Goal: Task Accomplishment & Management: Manage account settings

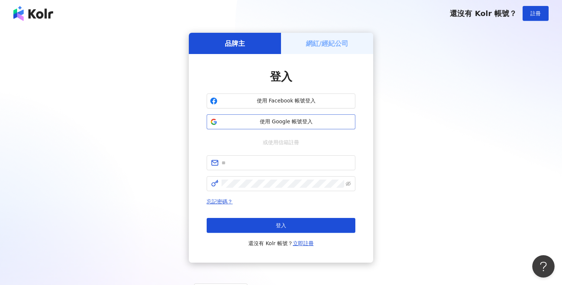
click at [309, 122] on span "使用 Google 帳號登入" at bounding box center [287, 121] width 132 height 7
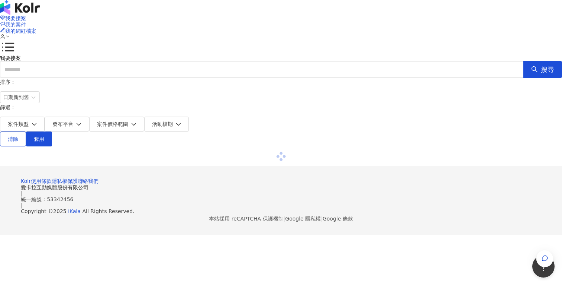
click at [26, 22] on span "我的案件" at bounding box center [15, 25] width 21 height 6
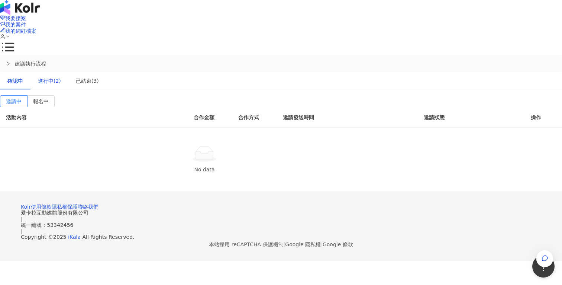
click at [61, 77] on div "進行中(2)" at bounding box center [49, 81] width 23 height 8
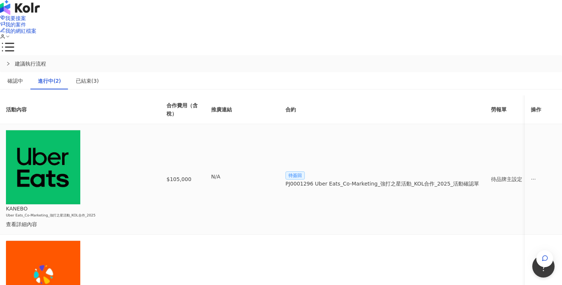
click at [305, 171] on span "待簽回" at bounding box center [295, 175] width 19 height 8
click at [401, 179] on div "PJ0001296 Uber Eats_Co-Marketing_強打之星活動_KOL合作_2025_活動確認單" at bounding box center [383, 183] width 194 height 8
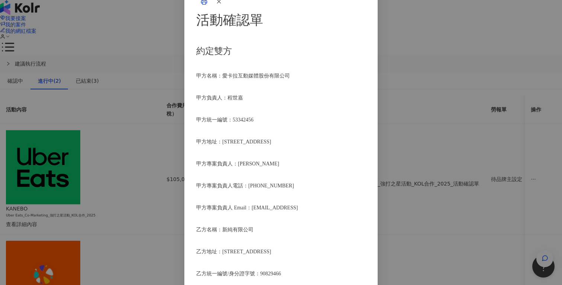
scroll to position [944, 0]
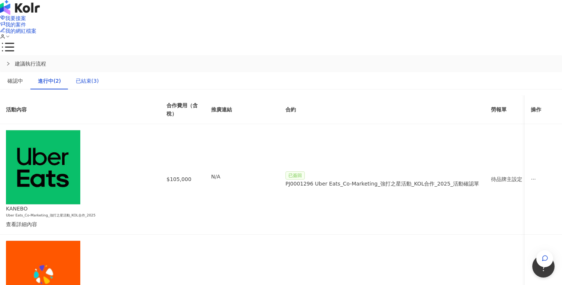
click at [99, 77] on div "已結束(3)" at bounding box center [87, 81] width 23 height 8
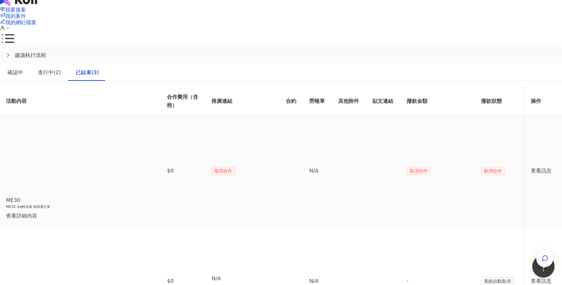
scroll to position [0, 0]
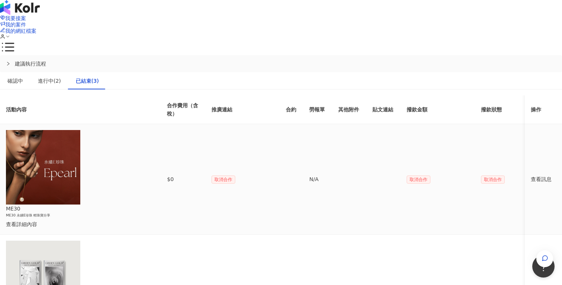
click at [143, 220] on div "查看詳細內容" at bounding box center [74, 224] width 137 height 8
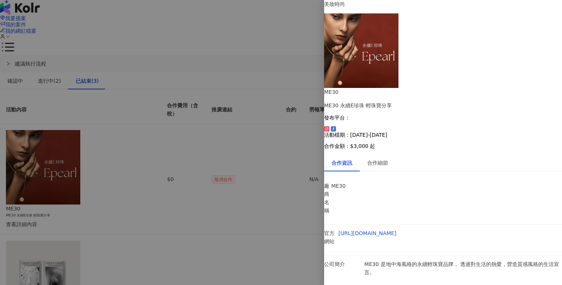
click at [247, 33] on div at bounding box center [281, 142] width 562 height 285
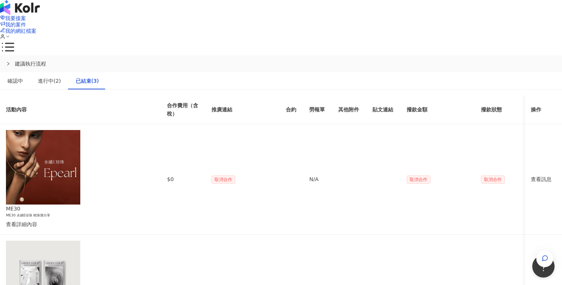
click at [40, 10] on img at bounding box center [20, 7] width 40 height 15
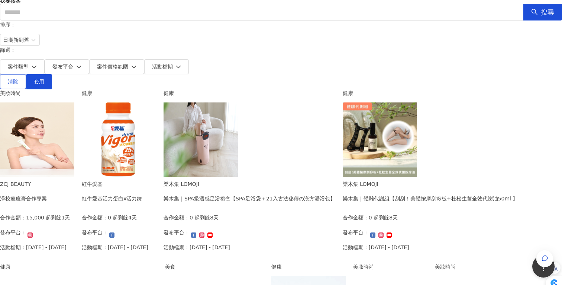
scroll to position [74, 0]
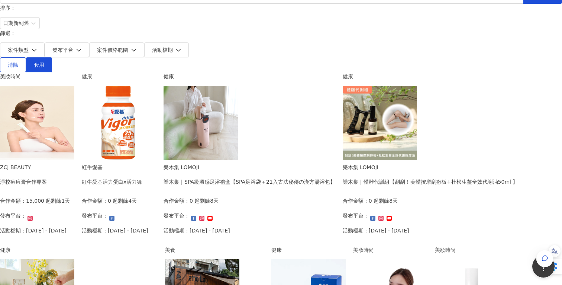
click at [74, 129] on img at bounding box center [37, 123] width 74 height 74
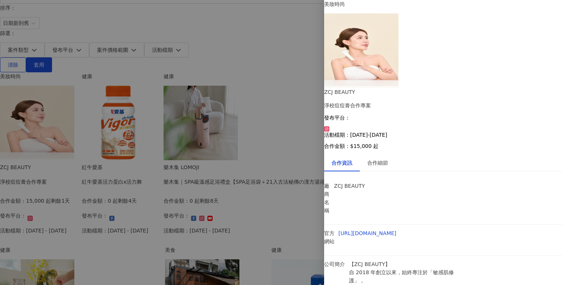
scroll to position [14, 0]
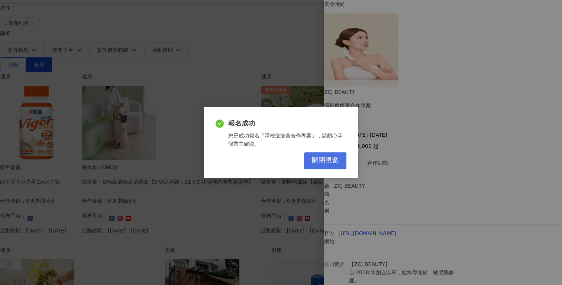
click at [336, 158] on span "關閉視窗" at bounding box center [325, 160] width 27 height 8
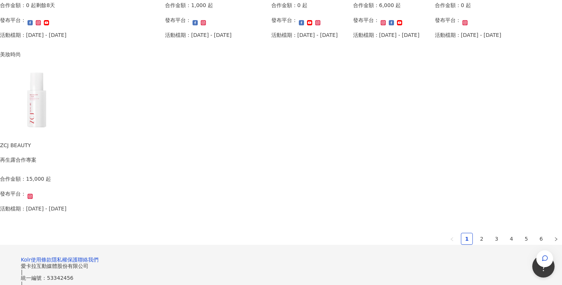
scroll to position [433, 0]
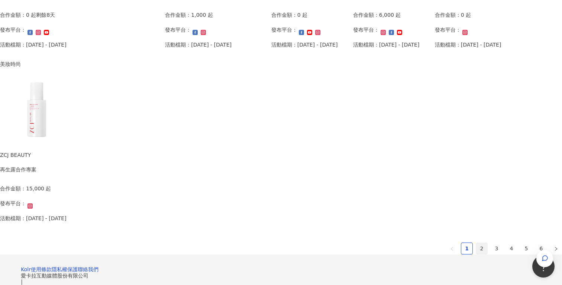
click at [476, 245] on link "2" at bounding box center [481, 247] width 11 height 11
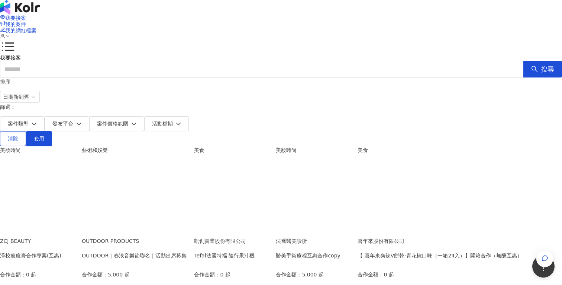
scroll to position [0, 0]
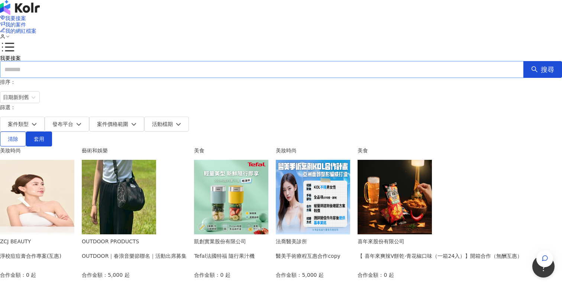
click at [413, 61] on input "text" at bounding box center [262, 69] width 524 height 17
type input "*"
type input "****"
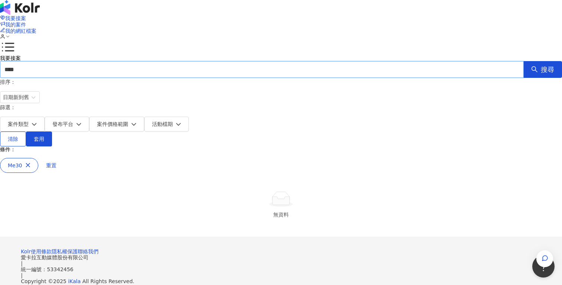
drag, startPoint x: 409, startPoint y: 50, endPoint x: 367, endPoint y: 50, distance: 42.4
click at [367, 55] on div "我要接案 **** 搜尋" at bounding box center [281, 66] width 562 height 23
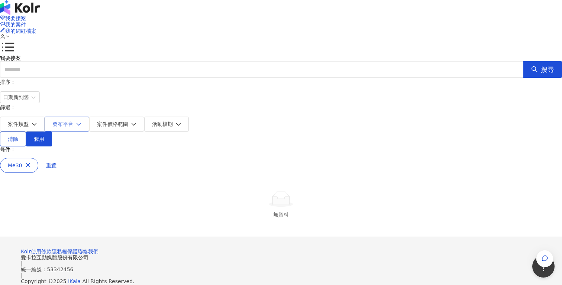
click at [73, 121] on span "發布平台" at bounding box center [62, 124] width 21 height 6
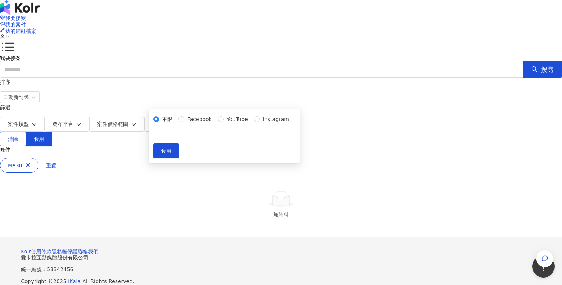
click at [141, 173] on div "無資料" at bounding box center [281, 205] width 562 height 64
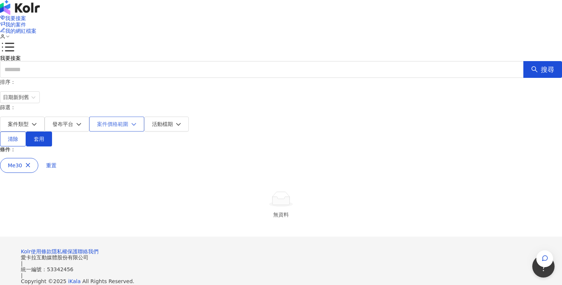
click at [128, 121] on span "案件價格範圍" at bounding box center [112, 124] width 31 height 6
click at [243, 123] on span "限制金額" at bounding box center [248, 119] width 27 height 8
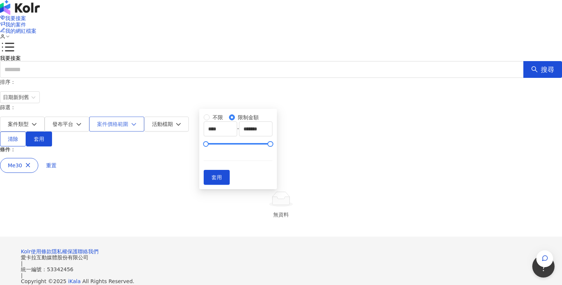
click at [128, 121] on span "案件價格範圍" at bounding box center [112, 124] width 31 height 6
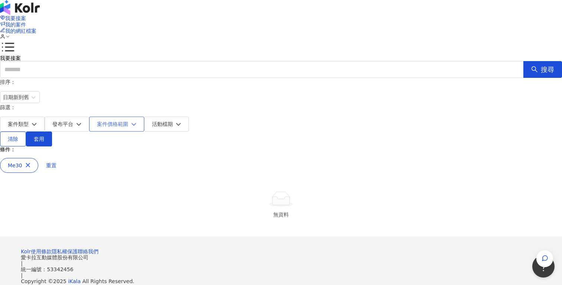
click at [128, 121] on span "案件價格範圍" at bounding box center [112, 124] width 31 height 6
click at [222, 154] on span "套用" at bounding box center [217, 151] width 10 height 6
click at [38, 158] on button "Me30" at bounding box center [19, 165] width 38 height 15
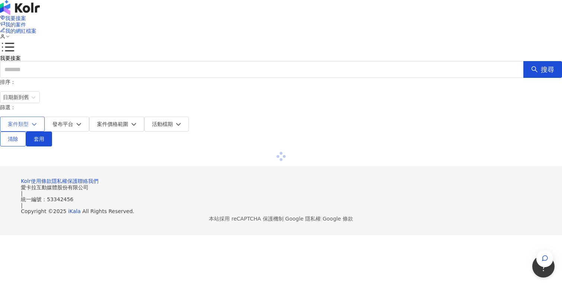
click at [37, 121] on icon "button" at bounding box center [34, 123] width 5 height 5
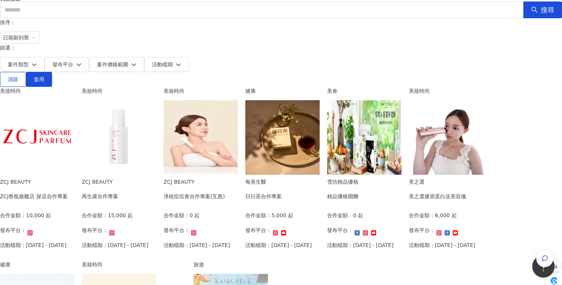
scroll to position [66, 0]
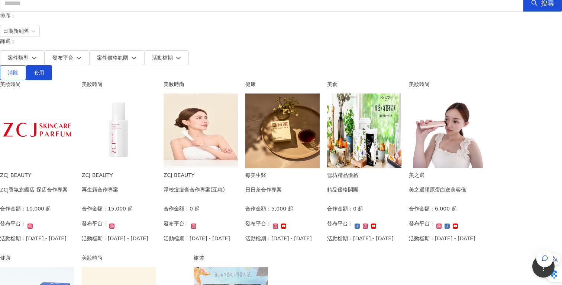
click at [156, 125] on img at bounding box center [119, 130] width 74 height 74
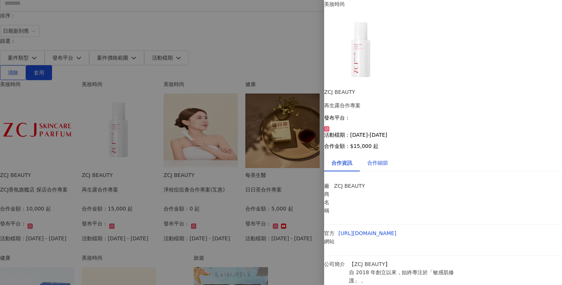
click at [383, 158] on div "合作細節" at bounding box center [377, 162] width 21 height 8
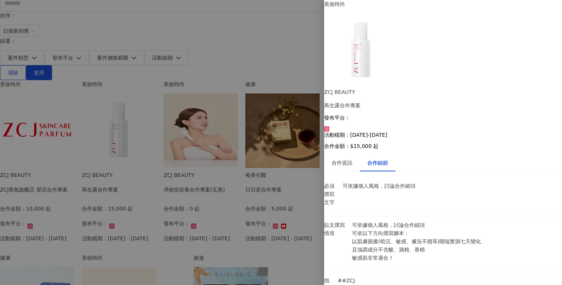
scroll to position [0, 0]
click at [53, 90] on div at bounding box center [281, 142] width 562 height 285
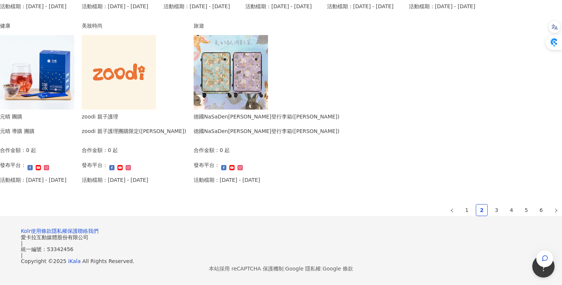
scroll to position [419, 0]
click at [491, 215] on link "3" at bounding box center [496, 209] width 11 height 11
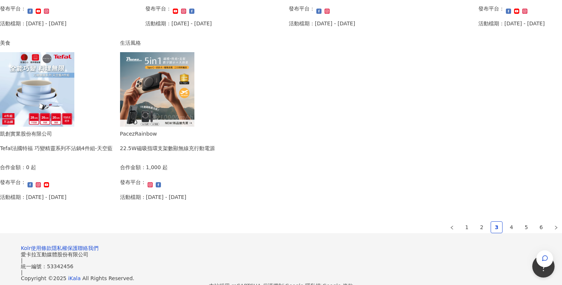
scroll to position [467, 0]
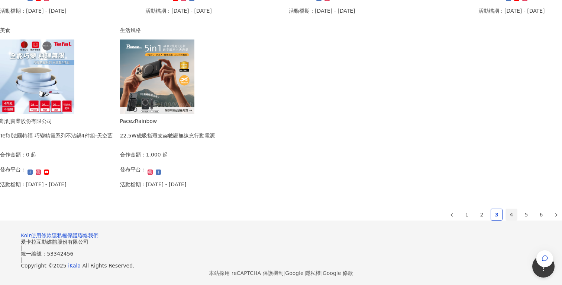
click at [506, 212] on link "4" at bounding box center [511, 214] width 11 height 11
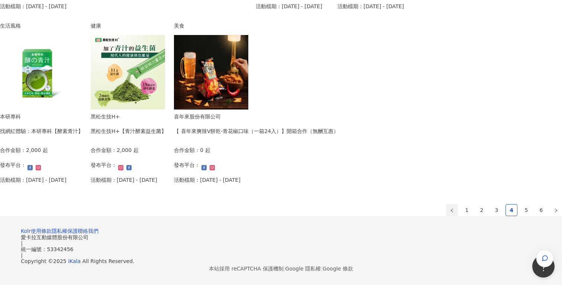
scroll to position [483, 0]
click at [521, 204] on link "5" at bounding box center [526, 209] width 11 height 11
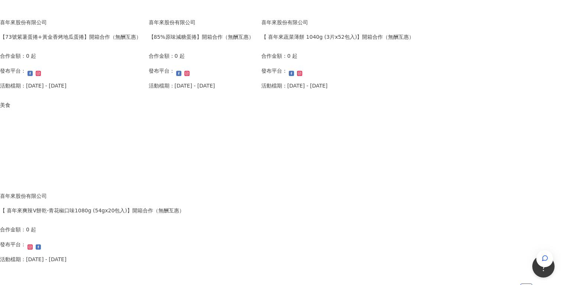
scroll to position [514, 0]
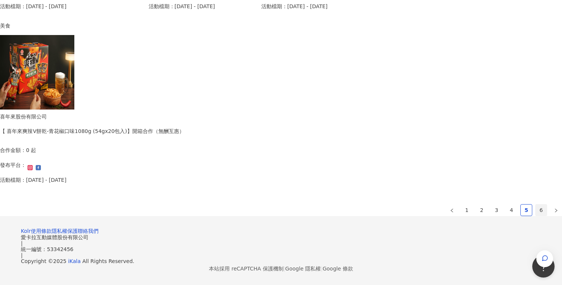
click at [536, 204] on link "6" at bounding box center [541, 209] width 11 height 11
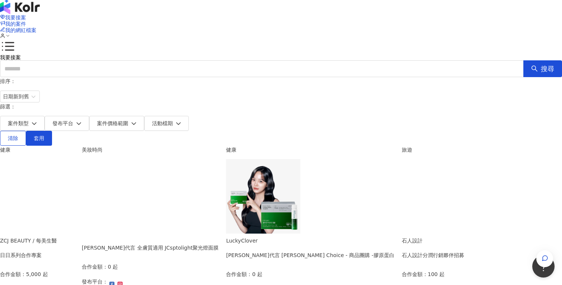
scroll to position [0, 0]
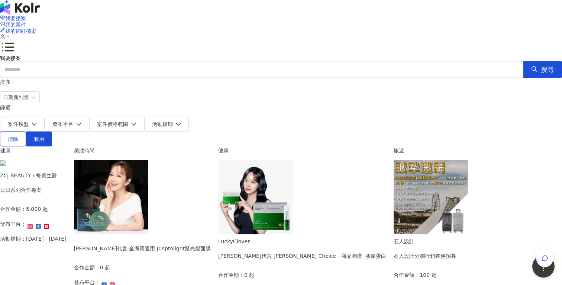
click at [26, 22] on span "我的案件" at bounding box center [15, 25] width 21 height 6
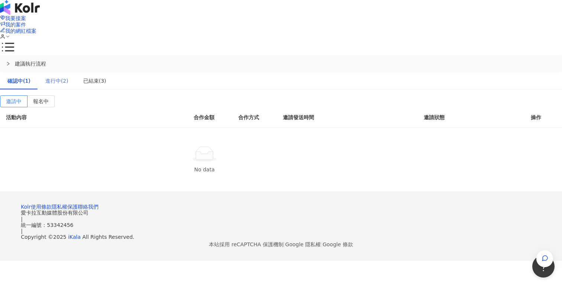
click at [76, 72] on div "進行中(2)" at bounding box center [57, 80] width 38 height 17
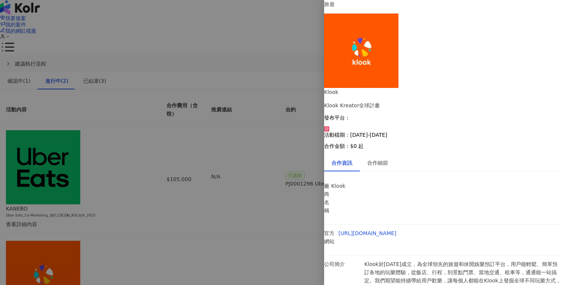
click at [290, 218] on div at bounding box center [281, 142] width 562 height 285
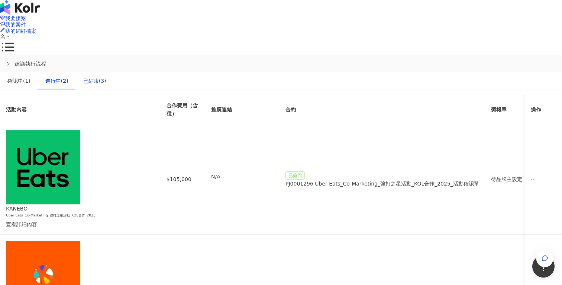
click at [106, 77] on div "已結束(3)" at bounding box center [94, 81] width 23 height 8
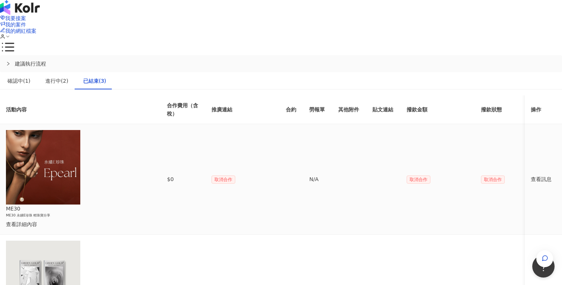
click at [531, 175] on div "查看訊息" at bounding box center [543, 179] width 25 height 8
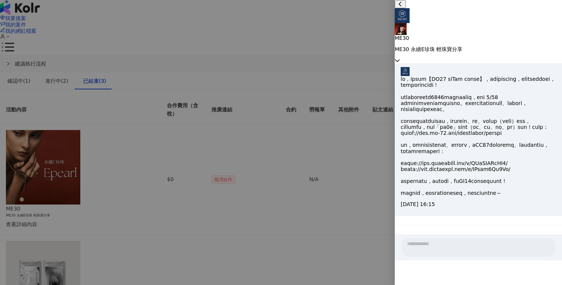
click at [372, 174] on div at bounding box center [281, 142] width 562 height 285
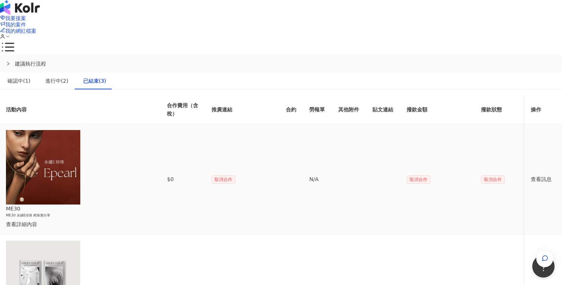
click at [143, 220] on div "查看詳細內容" at bounding box center [74, 224] width 137 height 8
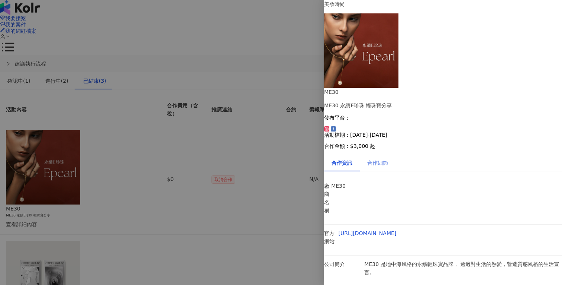
click at [388, 154] on div "合作細節" at bounding box center [378, 162] width 36 height 17
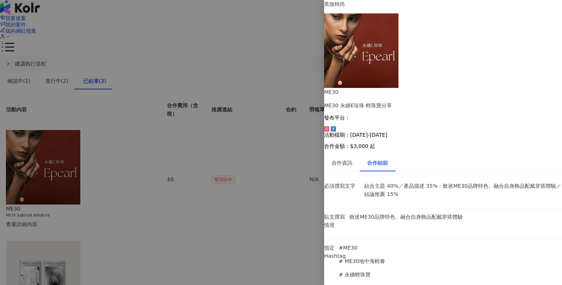
click at [252, 69] on div at bounding box center [281, 142] width 562 height 285
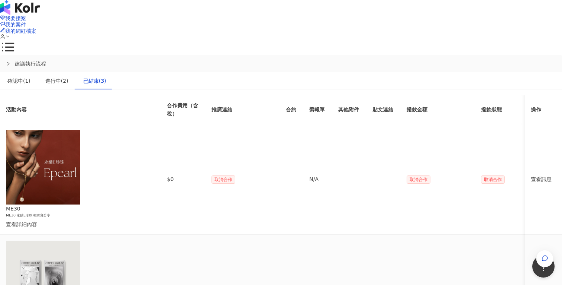
click at [531, 284] on div "查看訊息" at bounding box center [543, 289] width 25 height 8
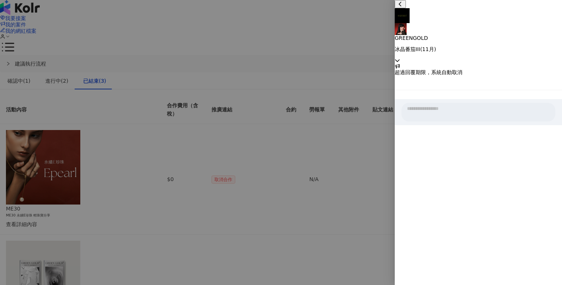
click at [377, 178] on div at bounding box center [281, 142] width 562 height 285
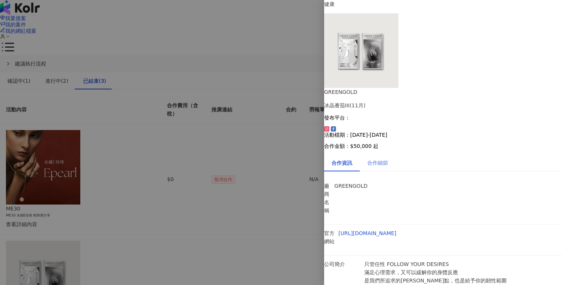
click at [384, 154] on div "合作細節" at bounding box center [378, 162] width 36 height 17
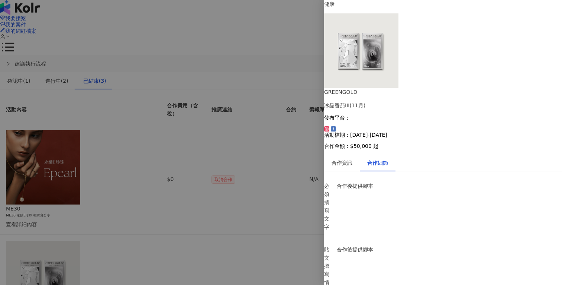
scroll to position [188, 0]
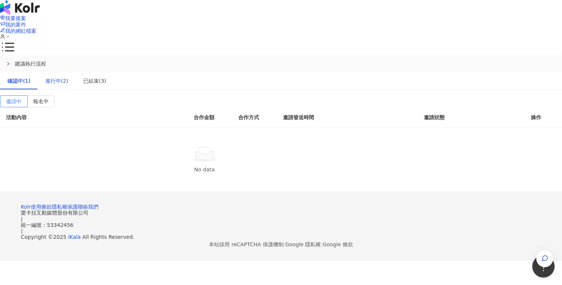
click at [68, 77] on div "進行中(2)" at bounding box center [56, 81] width 23 height 8
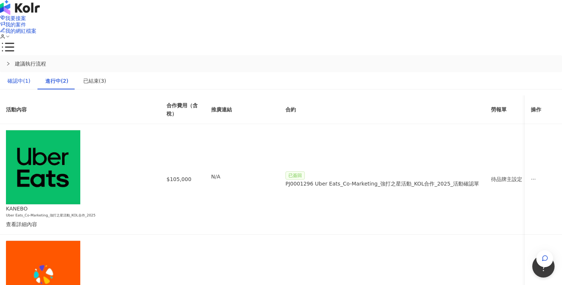
click at [30, 77] on div "確認中(1)" at bounding box center [18, 81] width 23 height 8
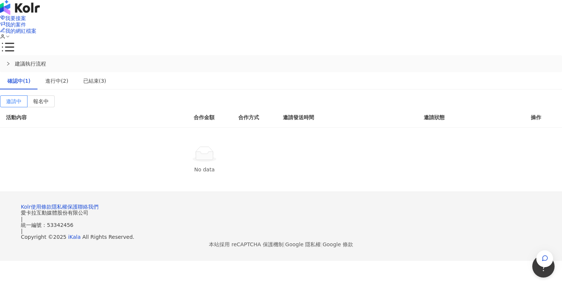
click at [232, 107] on th "合作金額" at bounding box center [210, 117] width 45 height 20
click at [55, 95] on label "報名中" at bounding box center [41, 101] width 27 height 12
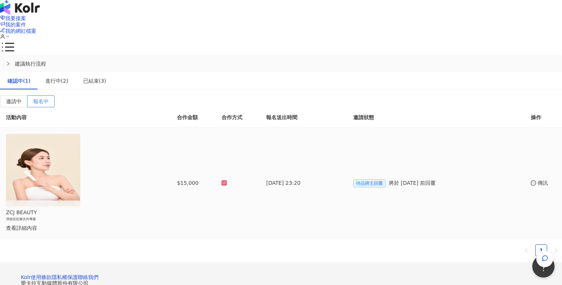
click at [143, 224] on div "查看詳細內容" at bounding box center [74, 228] width 137 height 8
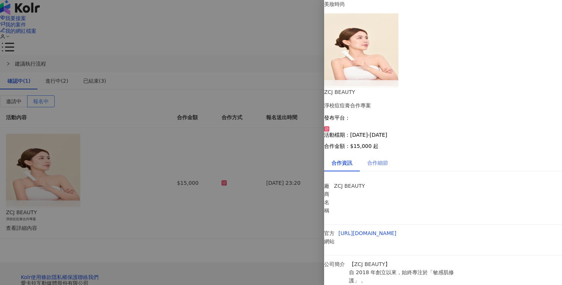
click at [382, 154] on div "合作細節" at bounding box center [378, 162] width 36 height 17
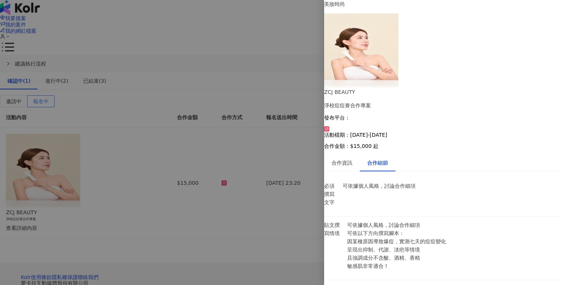
click at [270, 199] on div at bounding box center [281, 142] width 562 height 285
